Goal: Transaction & Acquisition: Download file/media

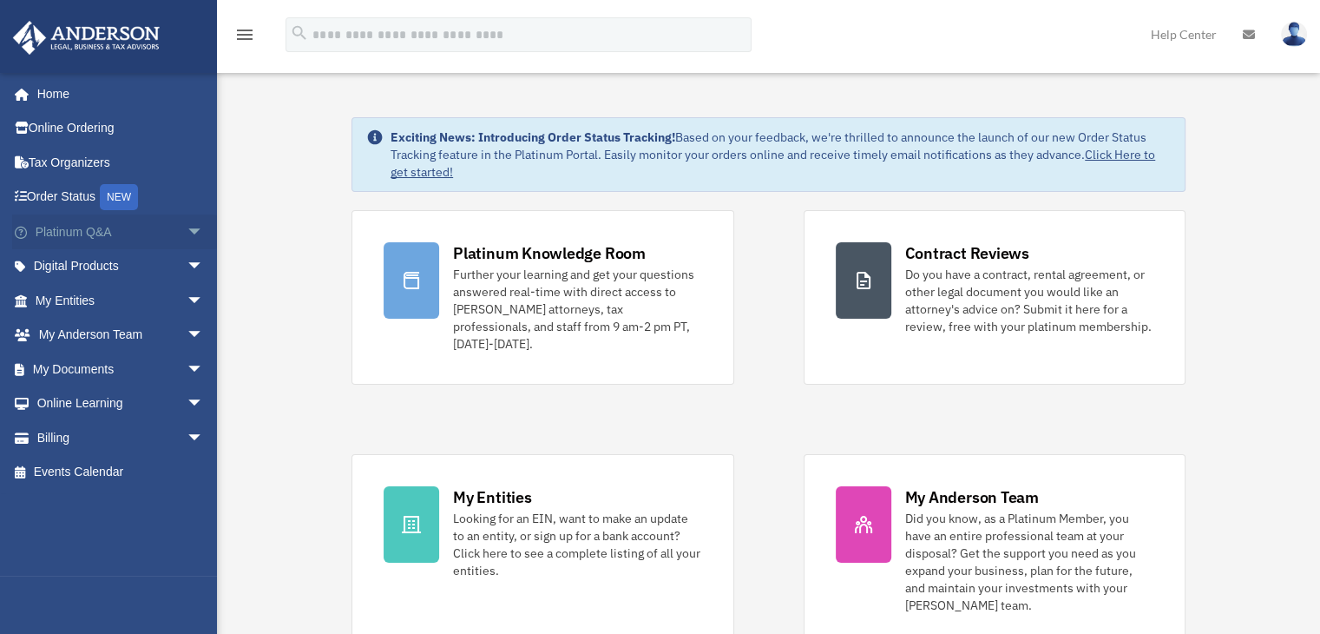
click at [187, 230] on span "arrow_drop_down" at bounding box center [204, 232] width 35 height 36
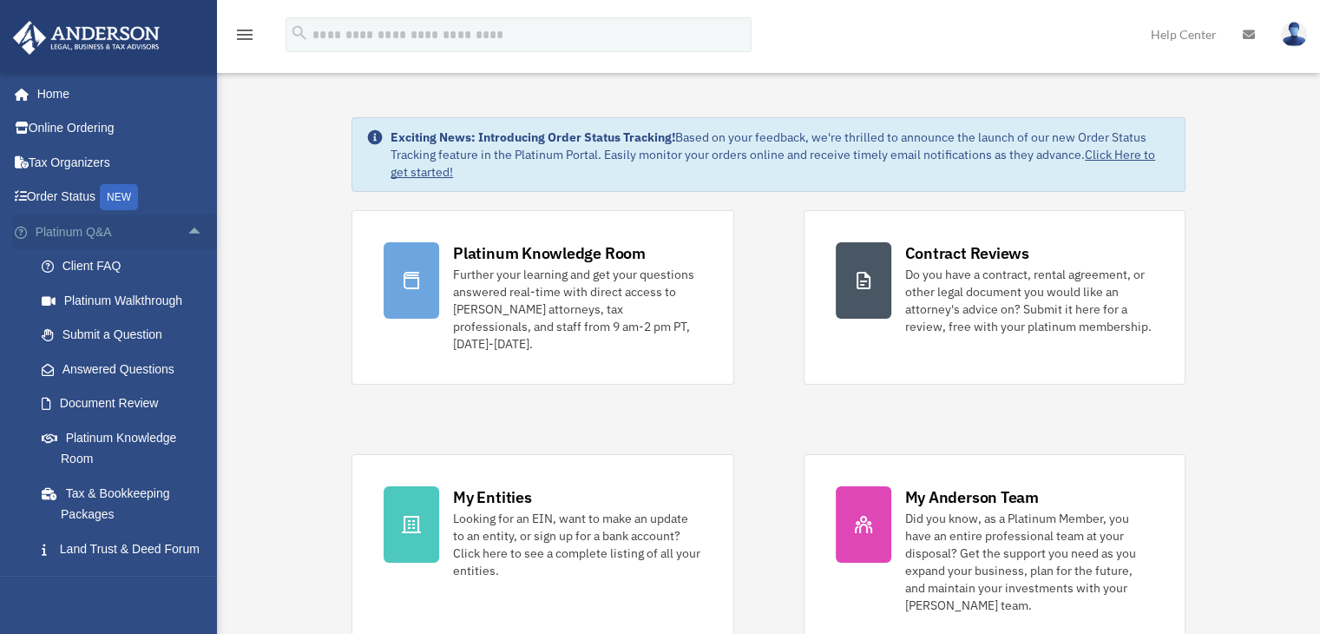
click at [187, 230] on span "arrow_drop_up" at bounding box center [204, 232] width 35 height 36
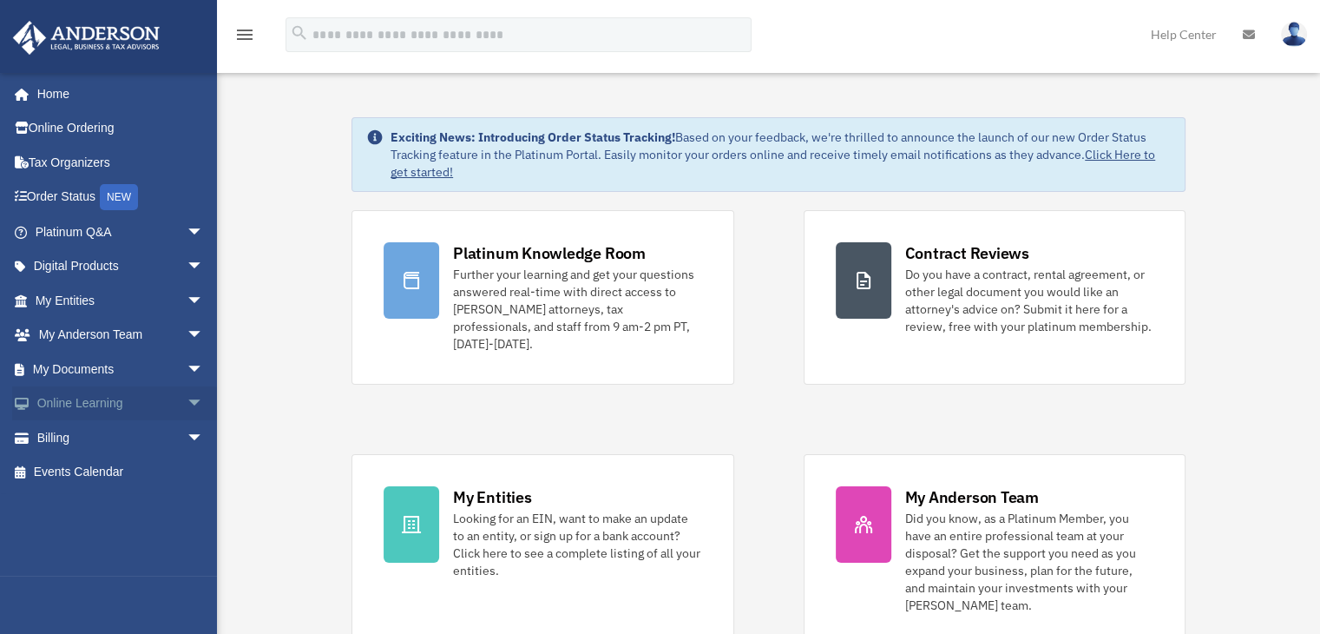
click at [187, 407] on span "arrow_drop_down" at bounding box center [204, 404] width 35 height 36
click at [187, 407] on span "arrow_drop_up" at bounding box center [204, 404] width 35 height 36
click at [83, 369] on link "My Documents arrow_drop_down" at bounding box center [121, 368] width 218 height 35
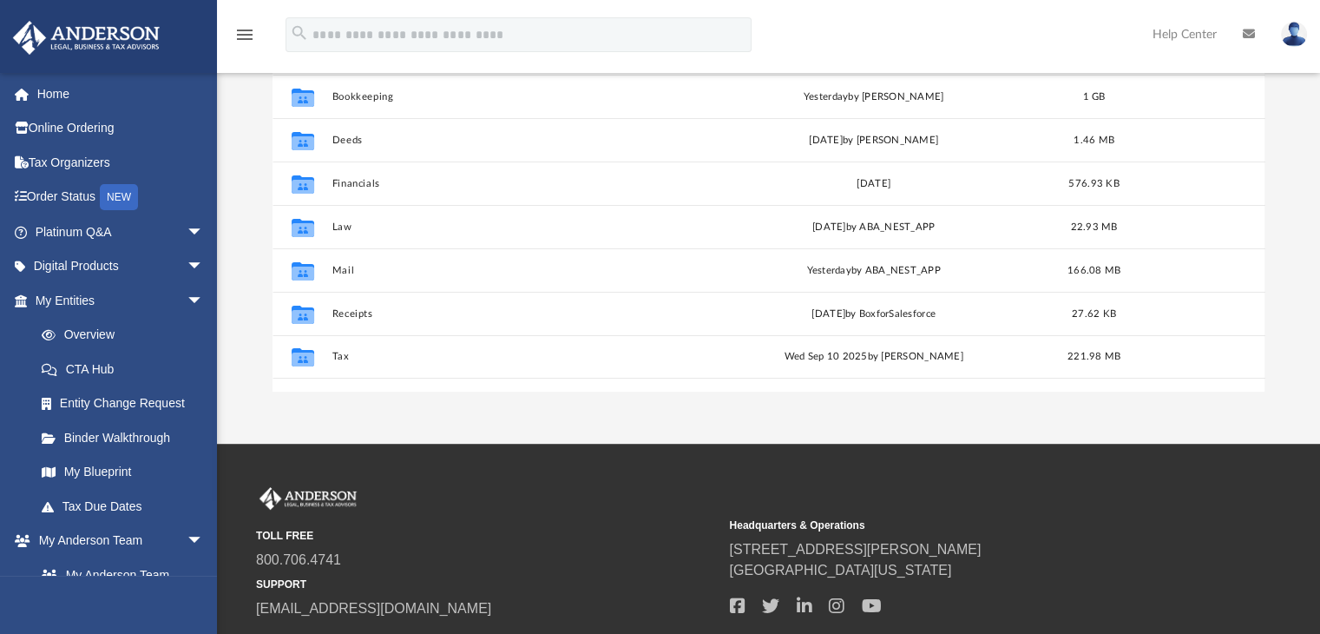
scroll to position [271, 0]
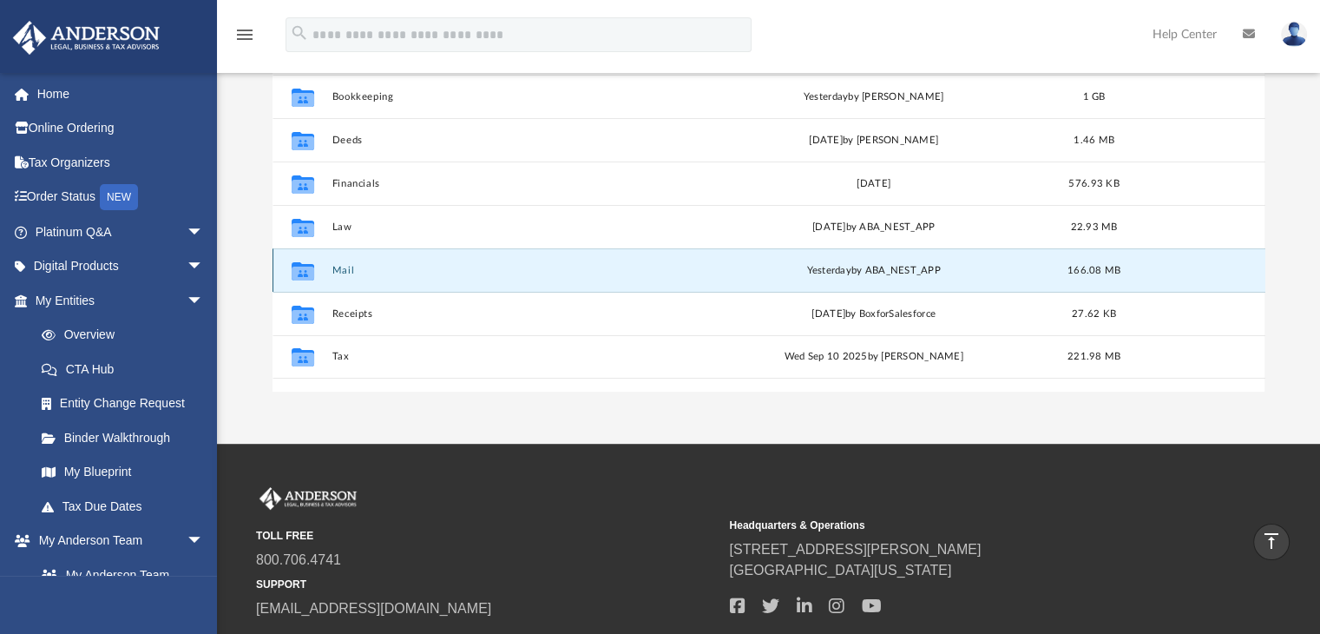
click at [345, 272] on button "Mail" at bounding box center [510, 270] width 356 height 11
click at [342, 268] on button "Mail" at bounding box center [510, 270] width 356 height 11
click at [303, 273] on icon "grid" at bounding box center [302, 273] width 23 height 14
click at [346, 268] on button "Mail" at bounding box center [510, 270] width 356 height 11
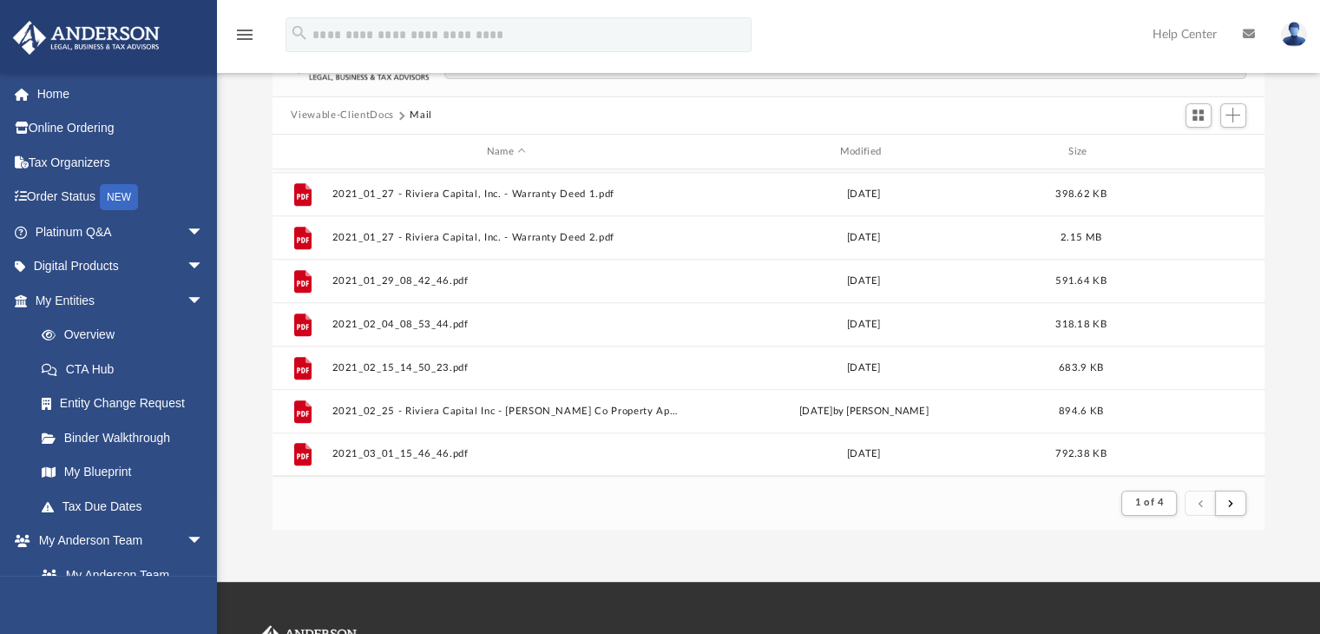
scroll to position [0, 0]
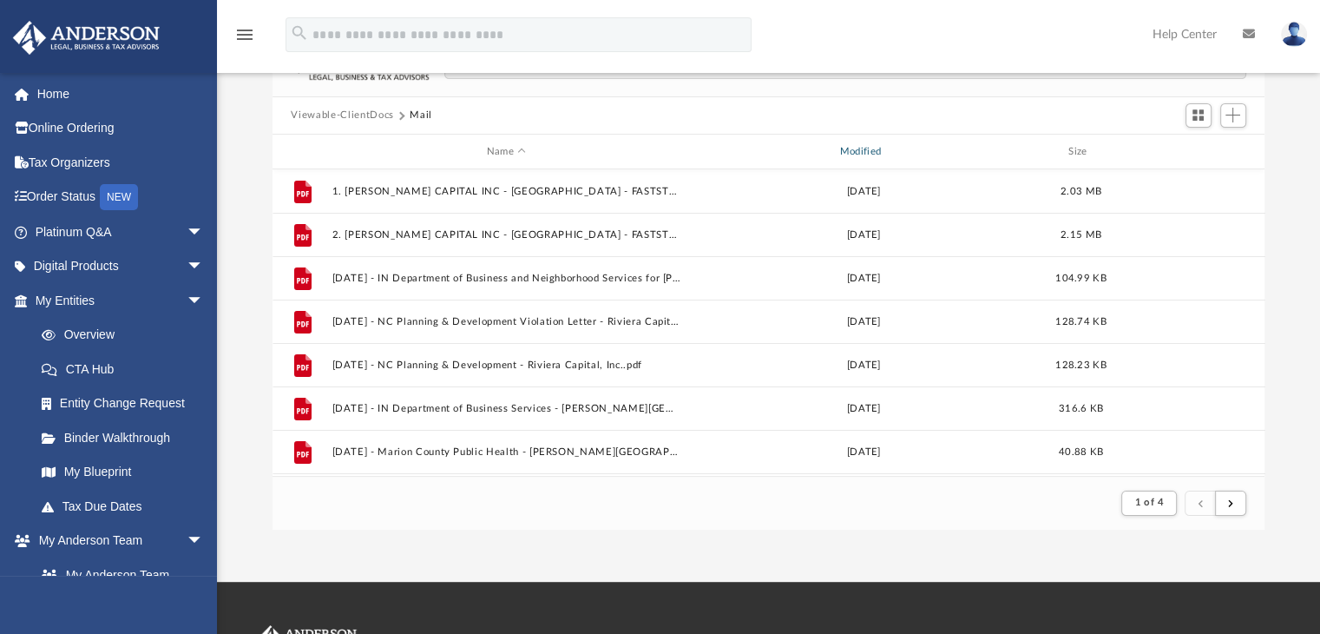
click at [864, 150] on div "Modified" at bounding box center [863, 152] width 350 height 16
click at [1155, 502] on span "1 of 4" at bounding box center [1148, 502] width 29 height 10
click at [1166, 461] on li "4" at bounding box center [1164, 459] width 6 height 18
click at [1232, 506] on span "submit" at bounding box center [1230, 502] width 5 height 10
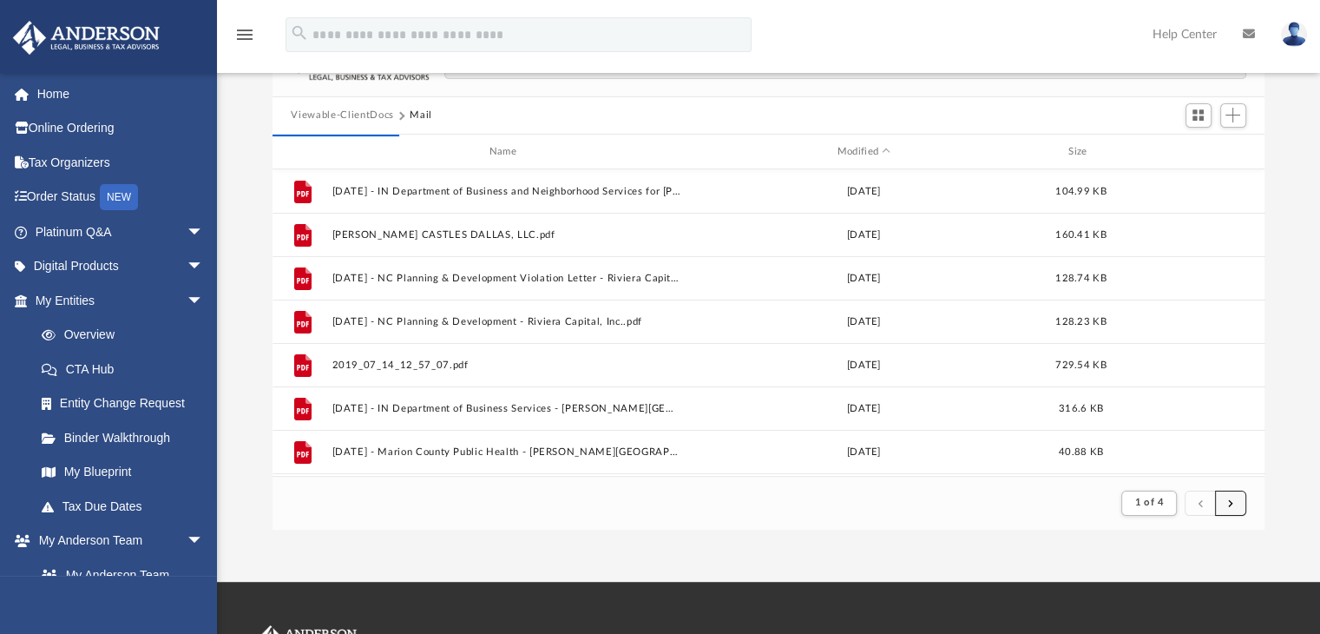
click at [1232, 506] on span "submit" at bounding box center [1230, 502] width 5 height 10
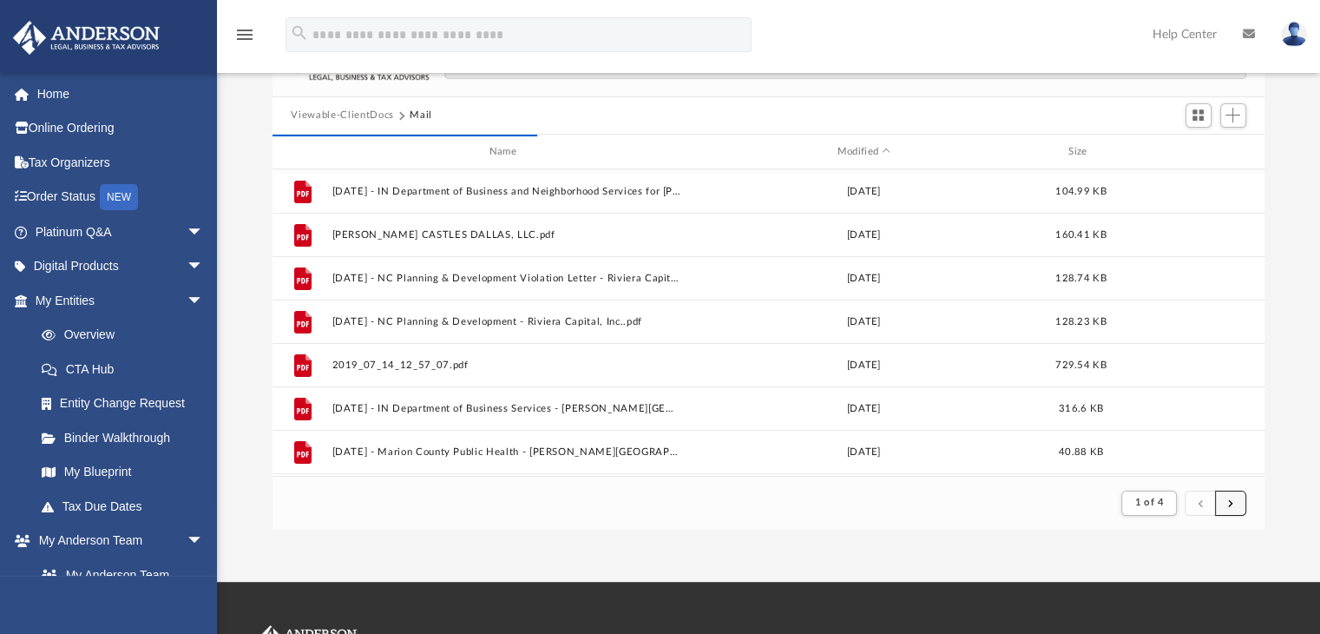
click at [1232, 506] on span "submit" at bounding box center [1230, 502] width 5 height 10
click at [1154, 500] on span "1 of 4" at bounding box center [1148, 502] width 29 height 10
click at [1164, 456] on li "4" at bounding box center [1164, 459] width 6 height 18
click at [1159, 502] on span "1 of 4" at bounding box center [1148, 502] width 29 height 10
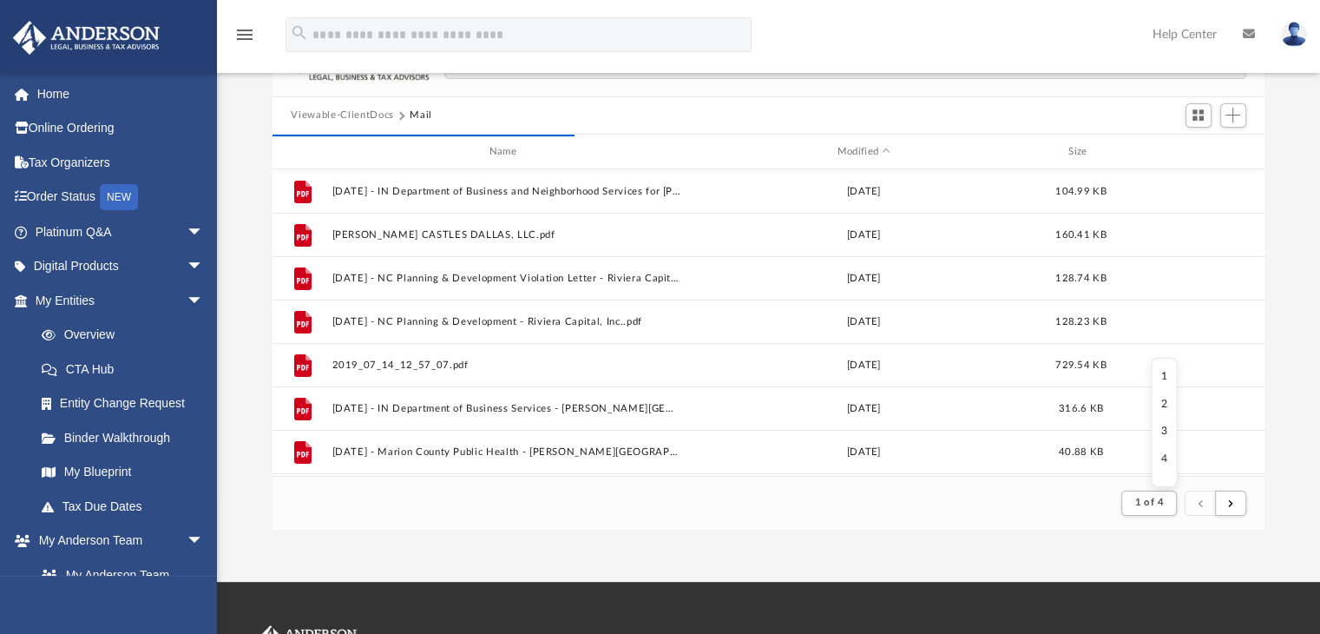
click at [1165, 458] on li "4" at bounding box center [1164, 459] width 6 height 18
click at [1233, 504] on button "submit" at bounding box center [1230, 502] width 31 height 25
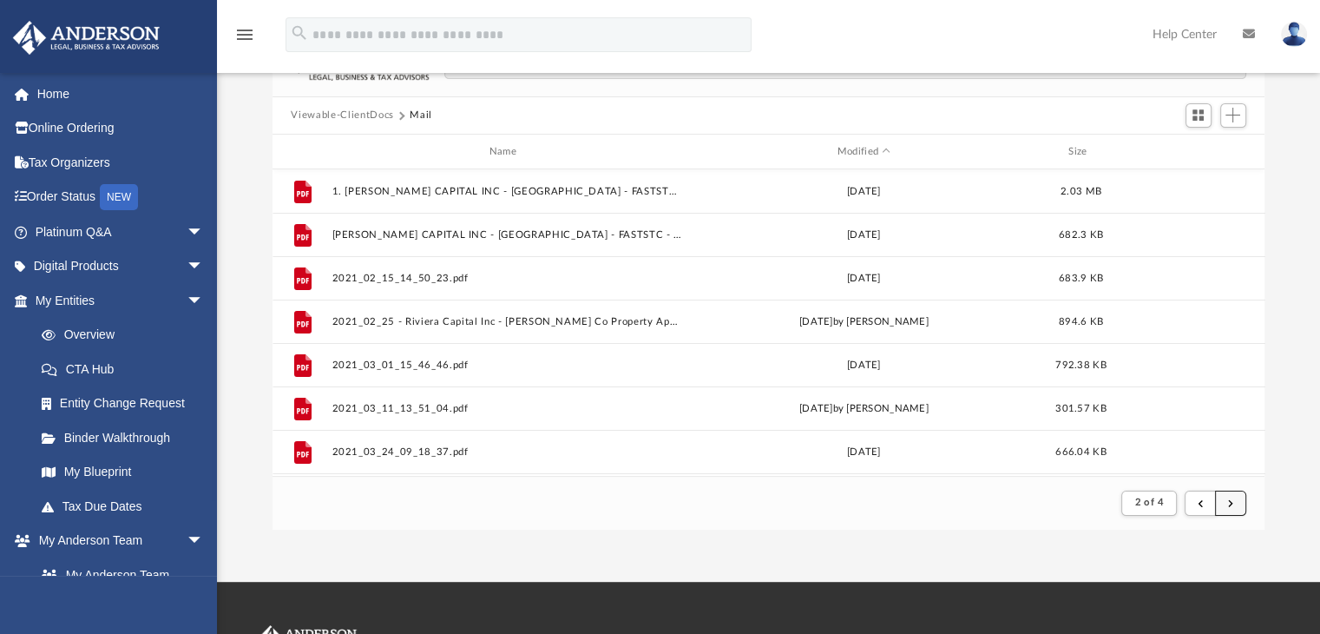
click at [1233, 504] on button "submit" at bounding box center [1230, 502] width 31 height 25
click at [1231, 504] on span "submit" at bounding box center [1230, 502] width 5 height 10
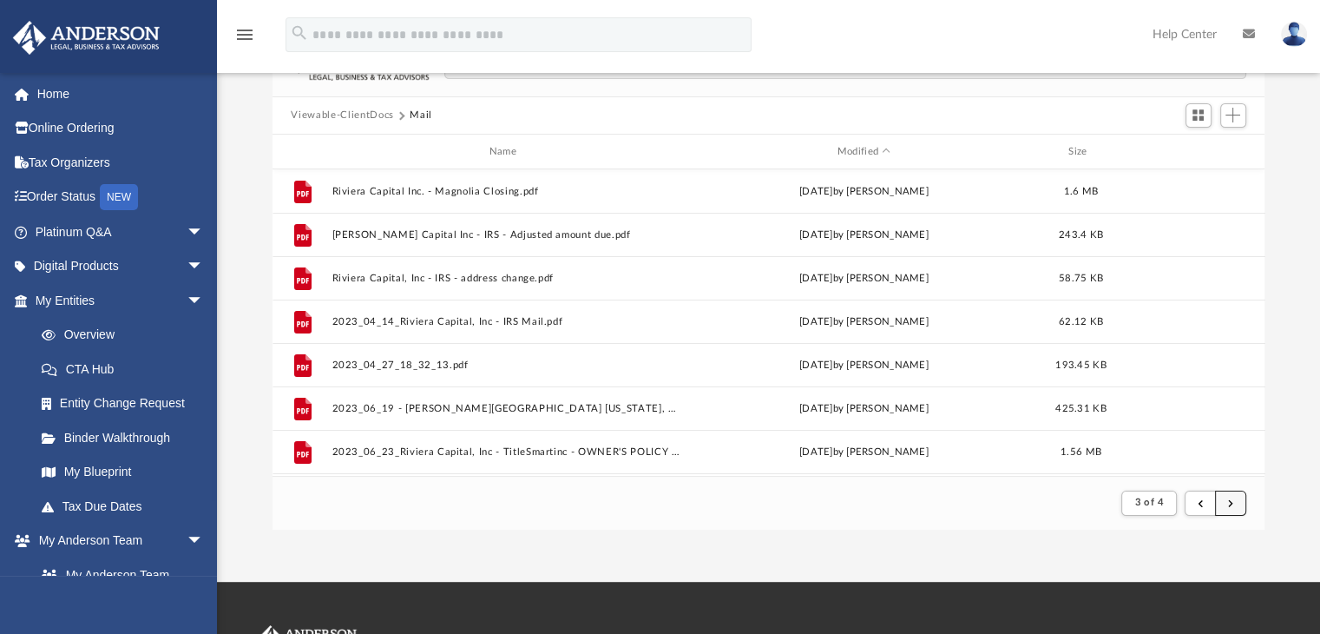
click at [1231, 504] on span "submit" at bounding box center [1230, 502] width 5 height 10
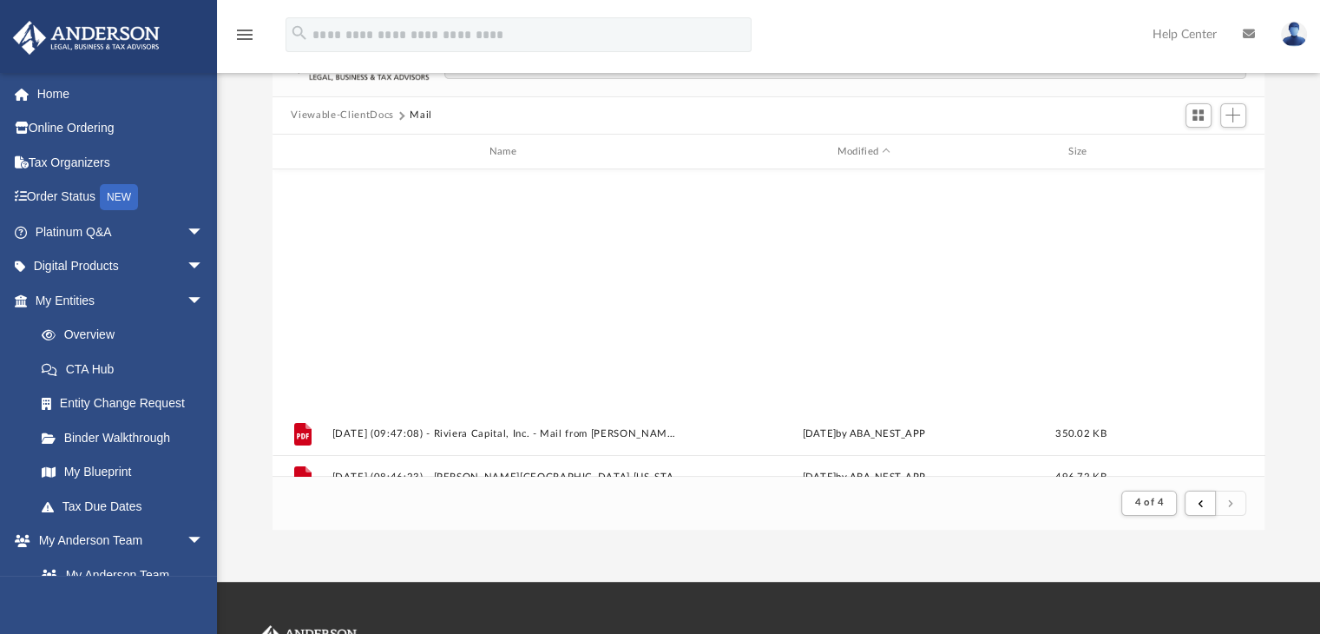
scroll to position [952, 0]
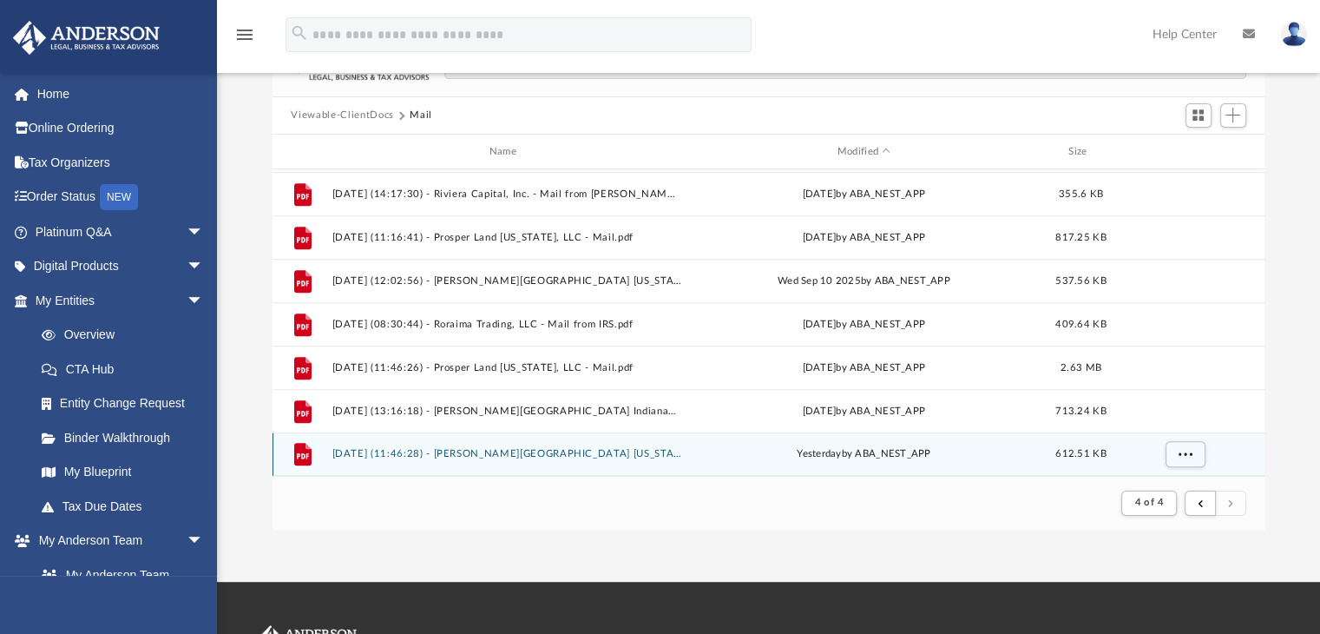
click at [586, 455] on button "2025.09.25 (11:46:28) - Casas Castles Missouri, LLC - Mail.pdf" at bounding box center [507, 454] width 350 height 11
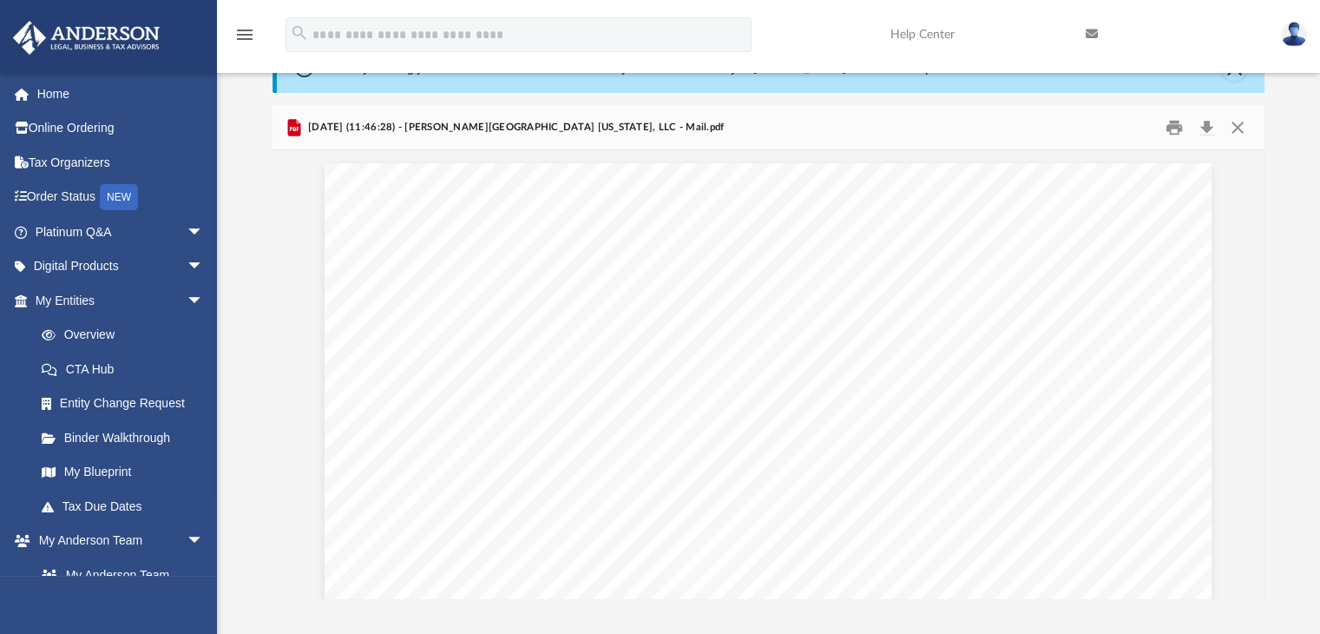
scroll to position [0, 0]
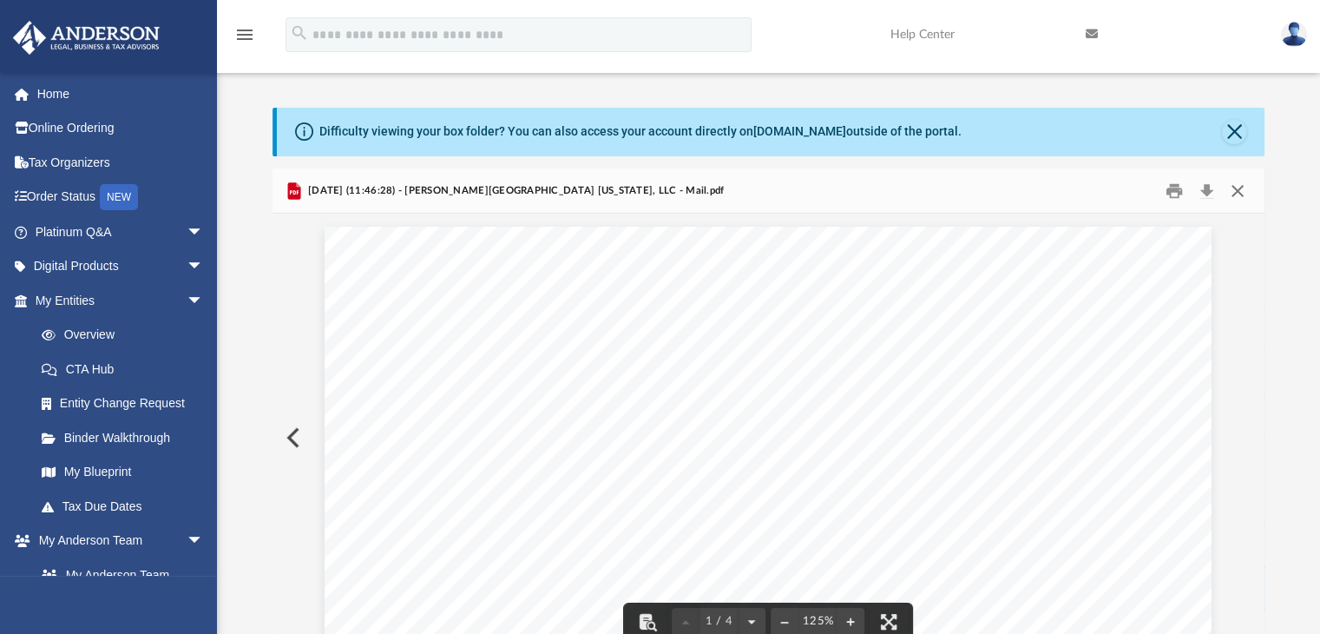
click at [1238, 193] on button "Close" at bounding box center [1237, 190] width 31 height 27
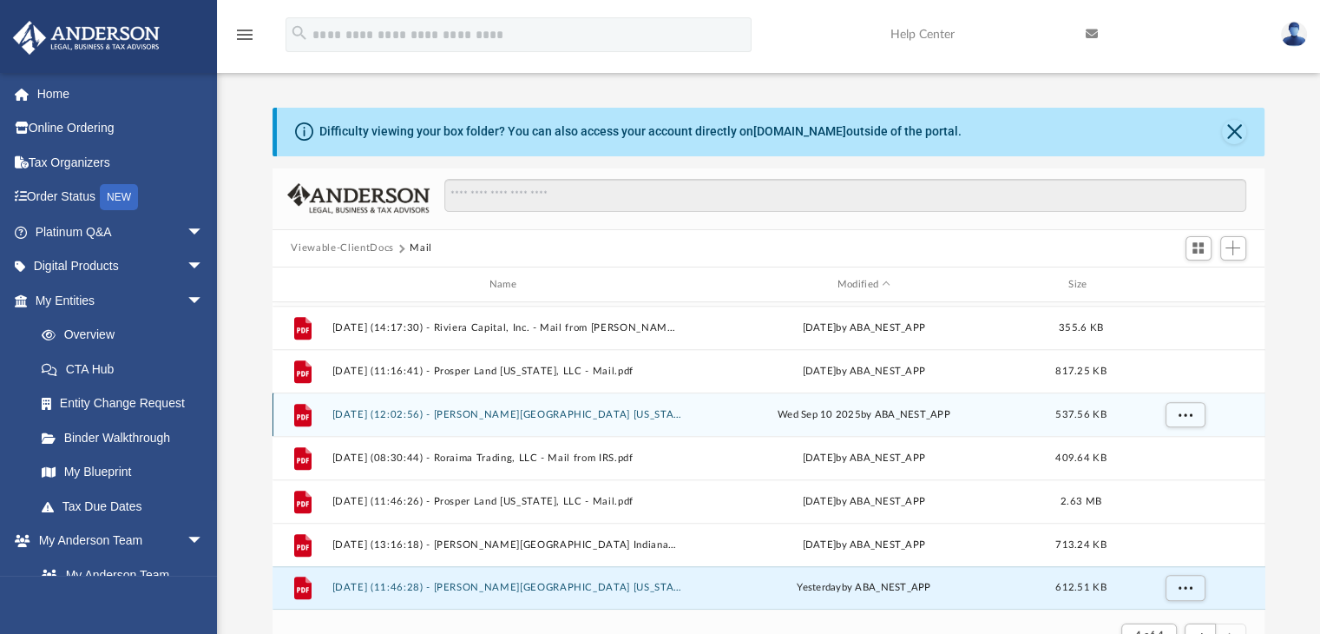
click at [538, 410] on button "2025.09.10 (12:02:56) - Casas Castles Missouri, LLC - Mail.pdf" at bounding box center [507, 414] width 350 height 11
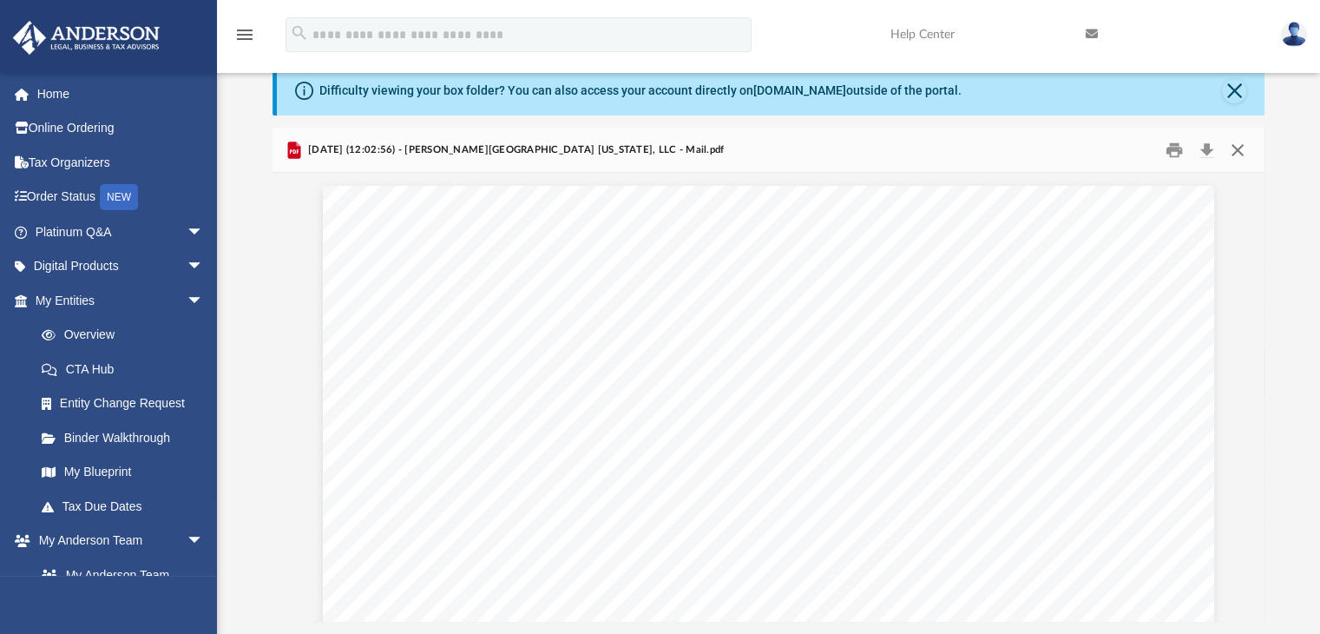
click at [1237, 146] on button "Close" at bounding box center [1237, 149] width 31 height 27
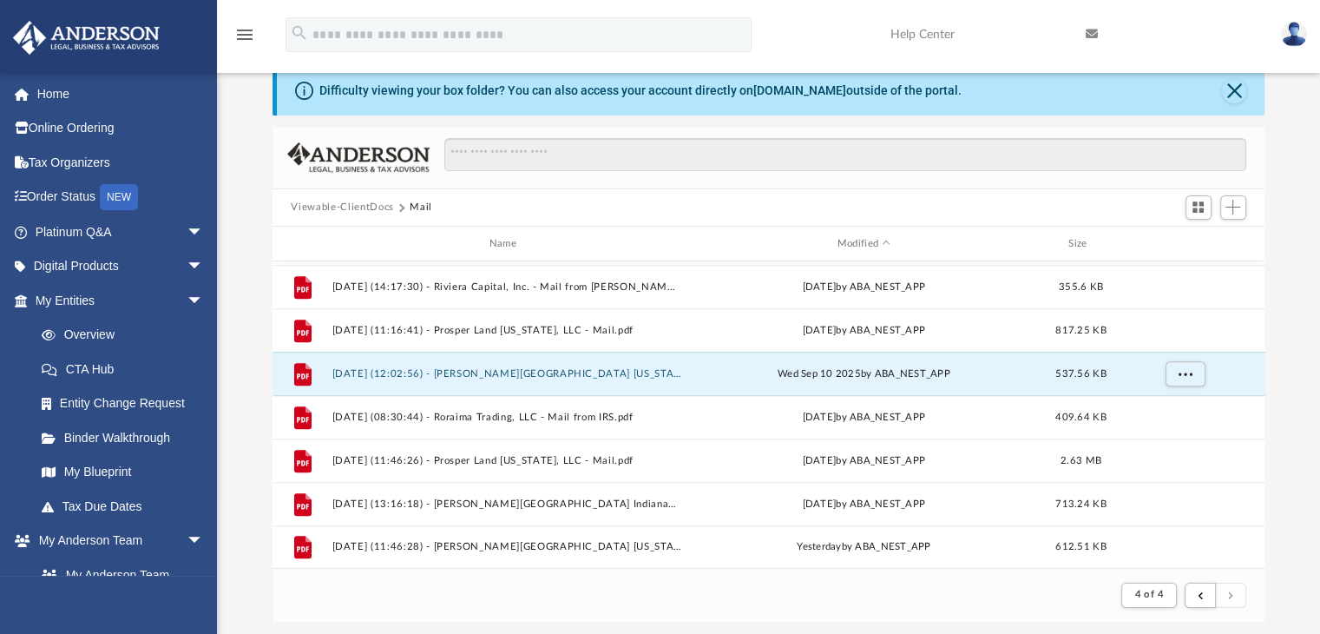
scroll to position [391, 0]
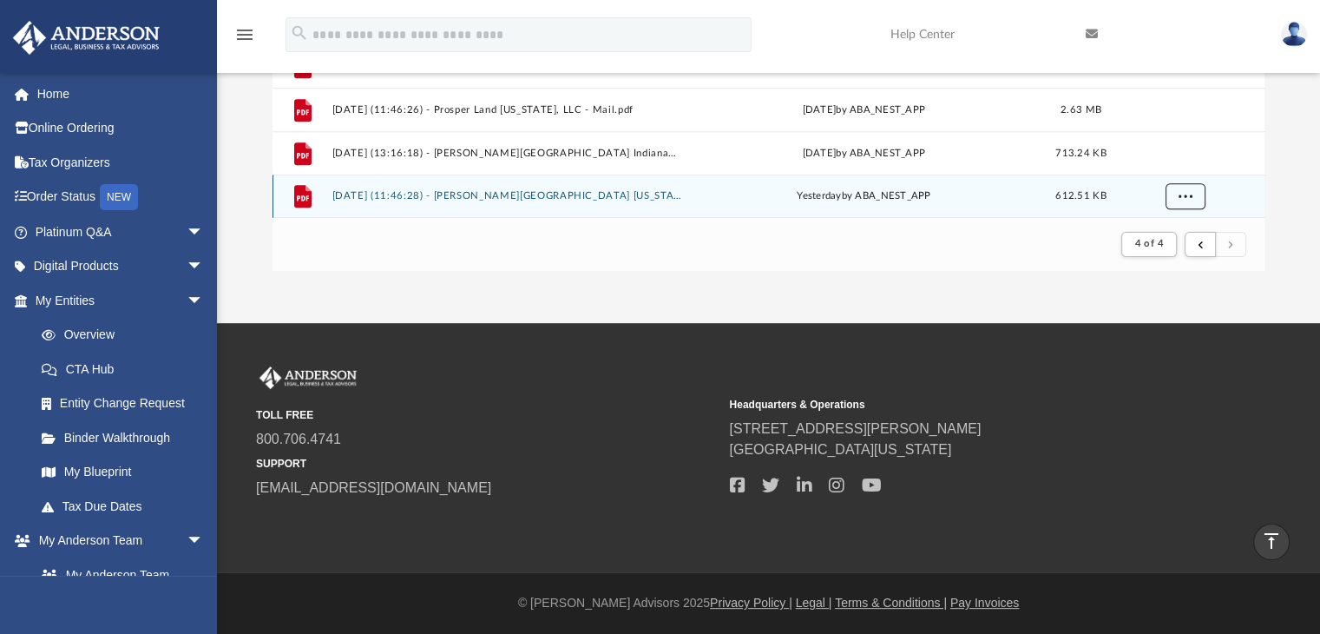
click at [1178, 198] on span "More options" at bounding box center [1185, 196] width 14 height 10
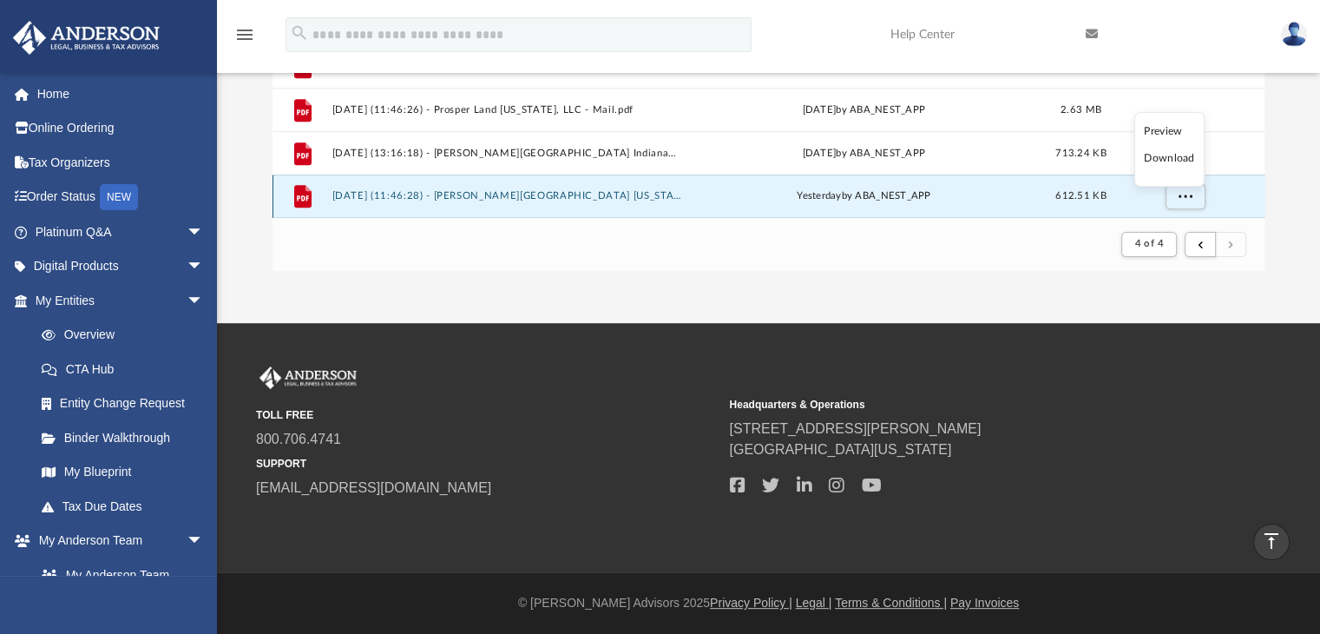
click at [848, 202] on div "yesterday by ABA_NEST_APP" at bounding box center [864, 197] width 350 height 16
click at [476, 191] on button "2025.09.25 (11:46:28) - Casas Castles Missouri, LLC - Mail.pdf" at bounding box center [507, 196] width 350 height 11
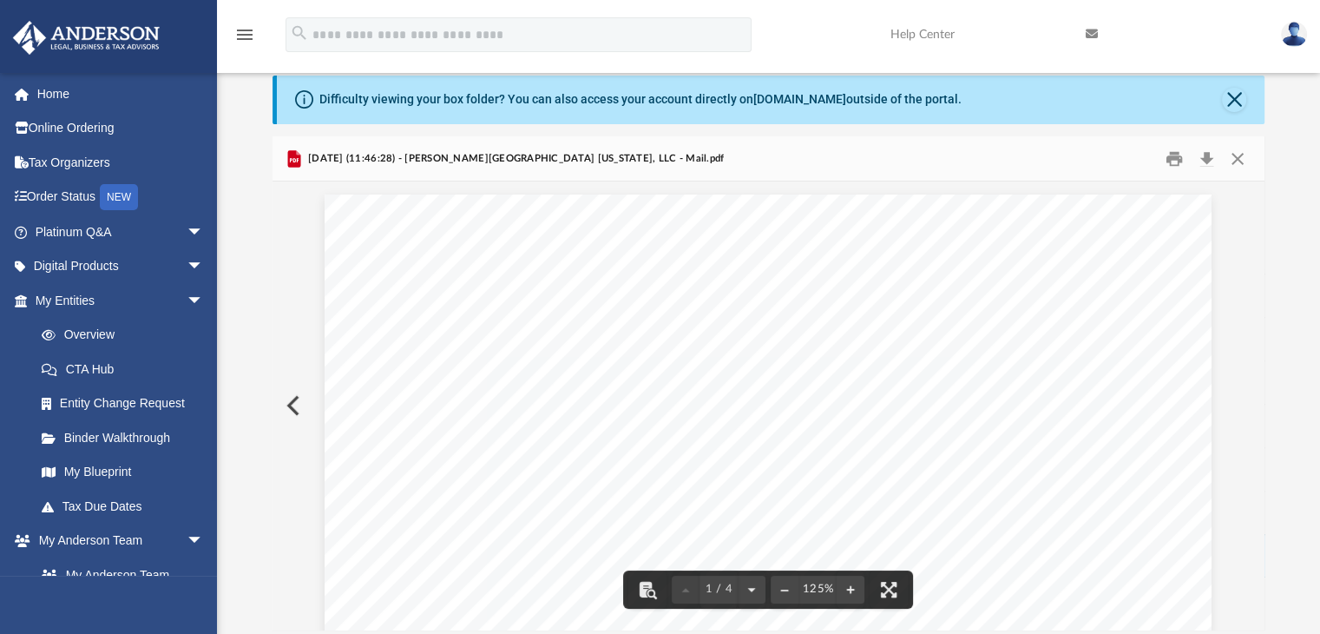
scroll to position [34, 0]
click at [1200, 149] on button "Download" at bounding box center [1207, 156] width 31 height 27
